Goal: Transaction & Acquisition: Download file/media

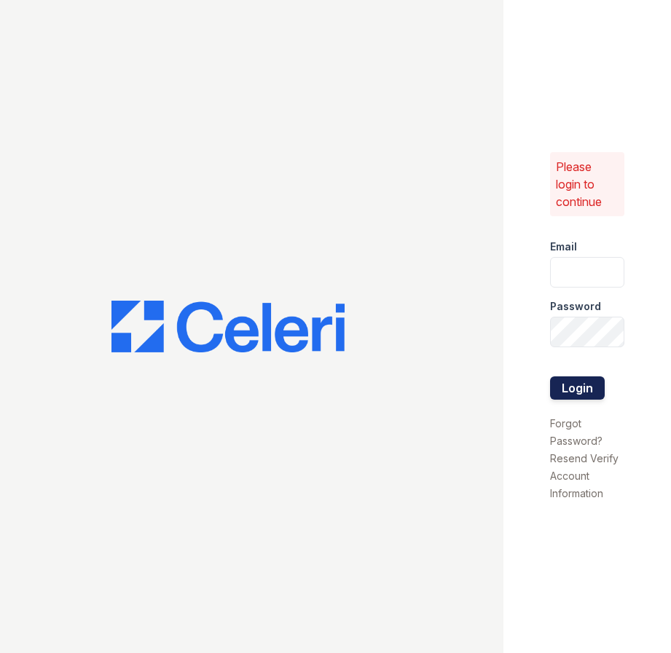
type input "[EMAIL_ADDRESS][DOMAIN_NAME]"
drag, startPoint x: 565, startPoint y: 391, endPoint x: 558, endPoint y: 386, distance: 8.9
click at [564, 391] on button "Login" at bounding box center [577, 387] width 55 height 23
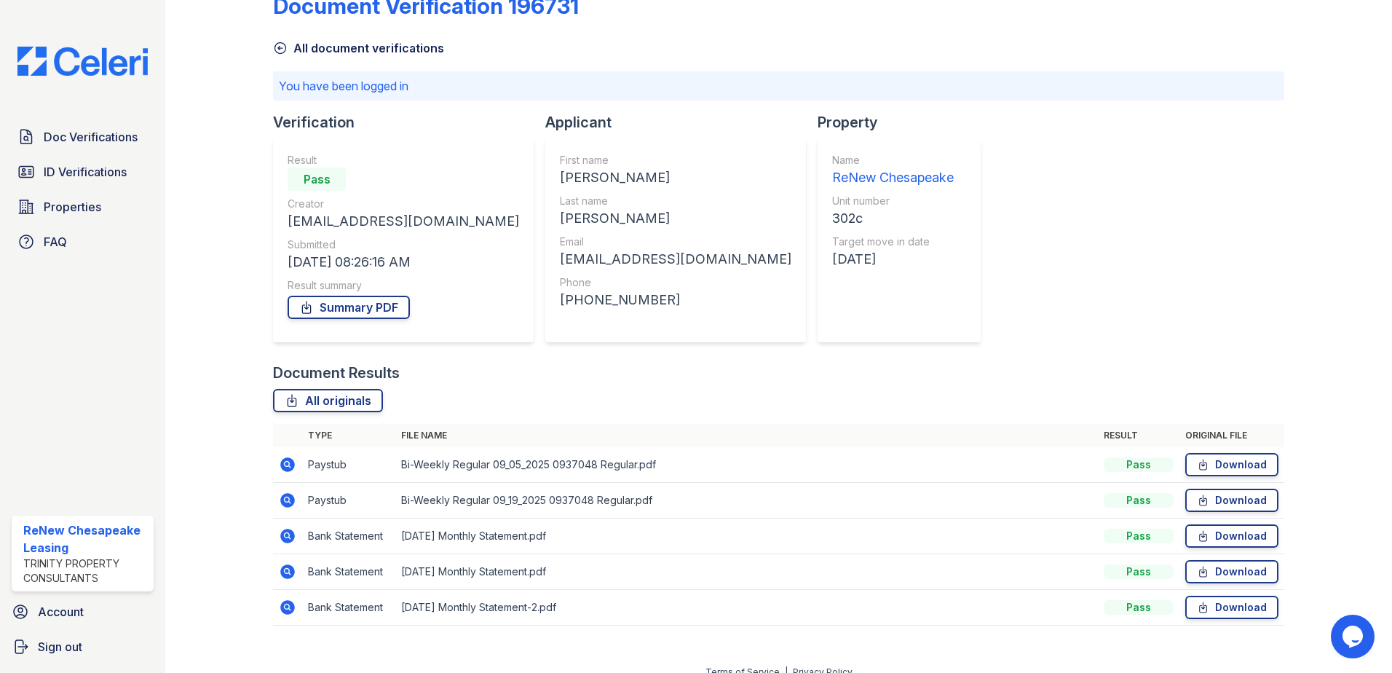
scroll to position [53, 0]
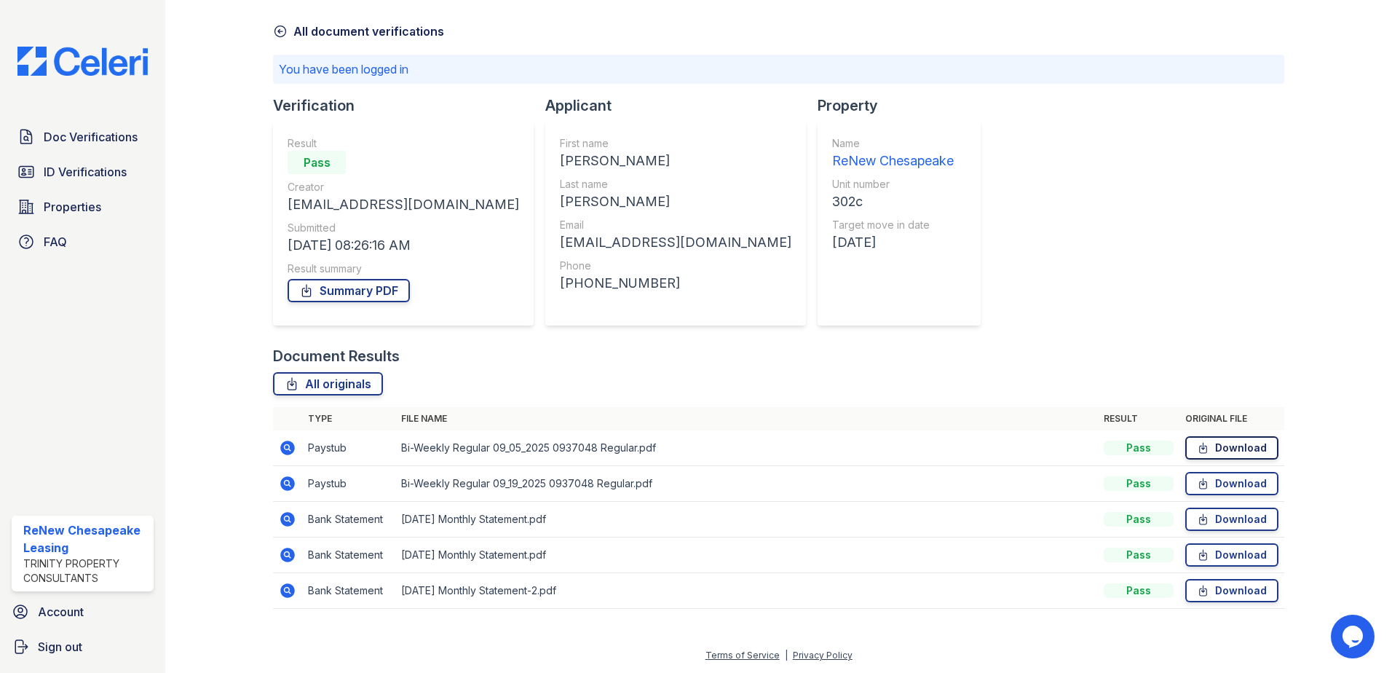
click at [670, 446] on link "Download" at bounding box center [1231, 447] width 93 height 23
click at [670, 444] on link "Download" at bounding box center [1231, 447] width 93 height 23
drag, startPoint x: 1221, startPoint y: 438, endPoint x: 1182, endPoint y: 180, distance: 260.7
click at [670, 180] on div "Document Verification 196731 All document verifications You have been logged in…" at bounding box center [778, 288] width 1011 height 671
click at [670, 446] on link "Download" at bounding box center [1231, 447] width 93 height 23
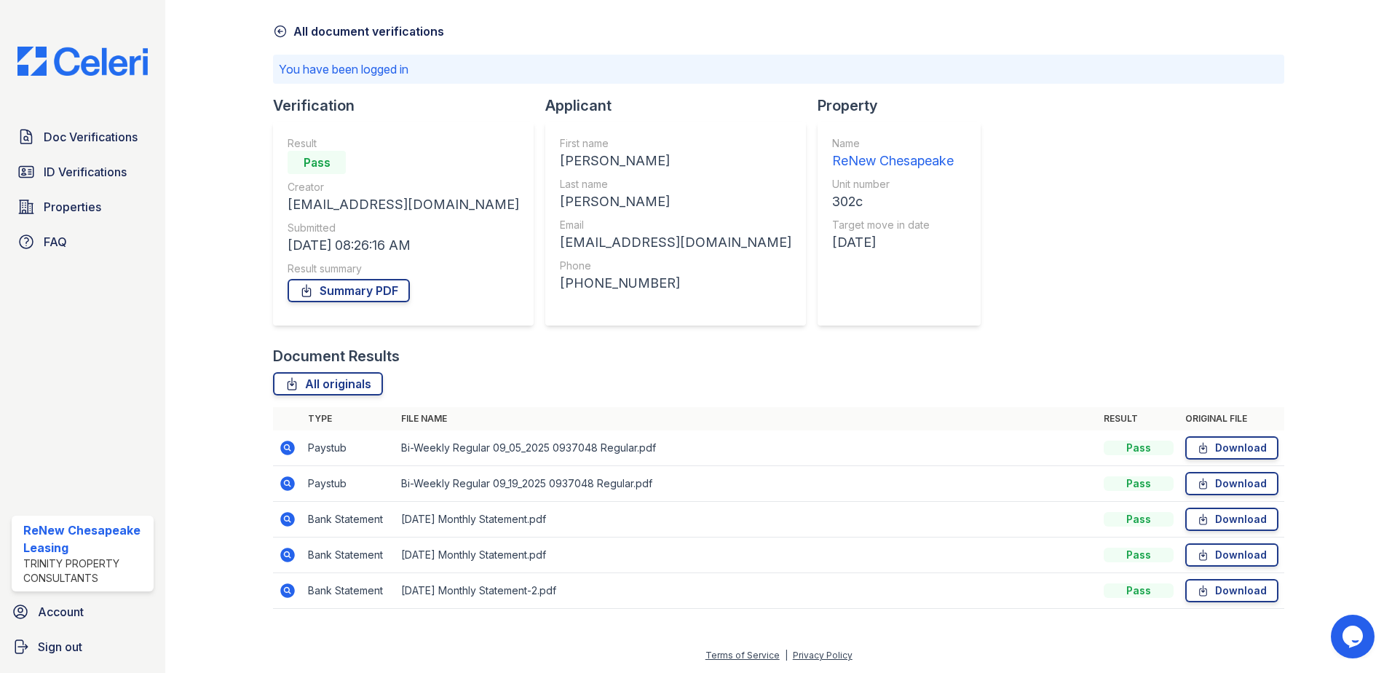
click at [670, 428] on th "Original file" at bounding box center [1232, 418] width 105 height 23
click at [670, 438] on link "Download" at bounding box center [1231, 447] width 93 height 23
click at [670, 487] on icon at bounding box center [1203, 483] width 12 height 15
click at [670, 519] on link "Download" at bounding box center [1231, 519] width 93 height 23
click at [670, 552] on link "Download" at bounding box center [1231, 554] width 93 height 23
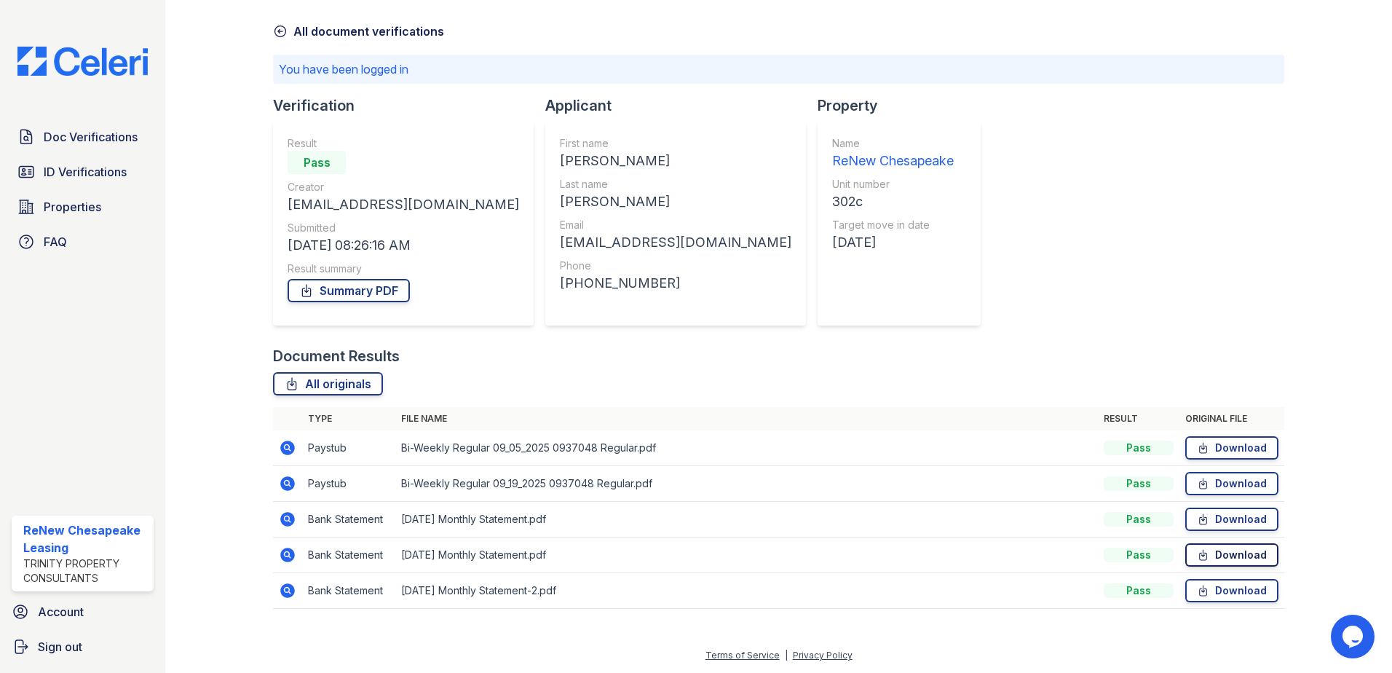
click at [670, 551] on link "Download" at bounding box center [1231, 554] width 93 height 23
click at [670, 589] on icon at bounding box center [1203, 590] width 12 height 15
click at [670, 591] on link "Download" at bounding box center [1231, 590] width 93 height 23
